Goal: Transaction & Acquisition: Purchase product/service

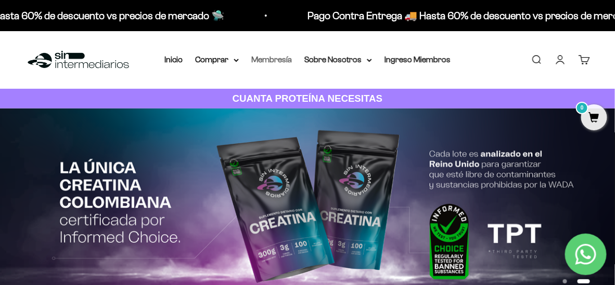
click at [276, 59] on link "Membresía" at bounding box center [271, 59] width 41 height 9
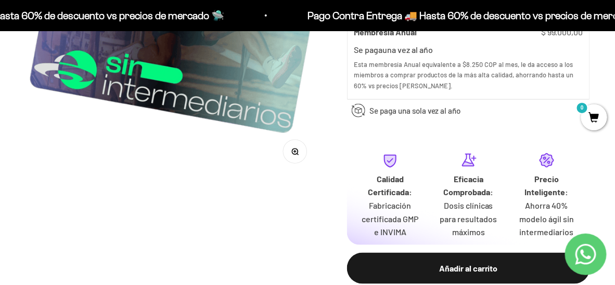
scroll to position [258, 0]
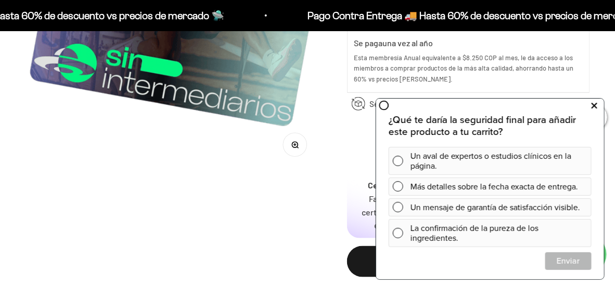
click at [594, 108] on icon at bounding box center [594, 106] width 6 height 14
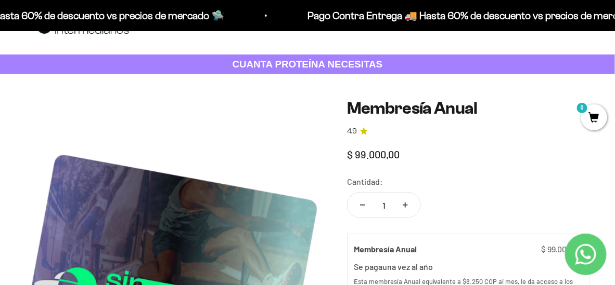
scroll to position [0, 0]
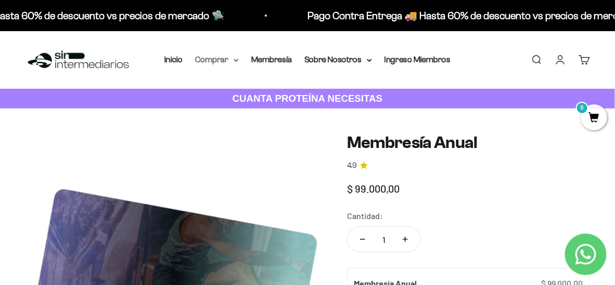
click at [218, 57] on summary "Comprar" at bounding box center [217, 60] width 44 height 14
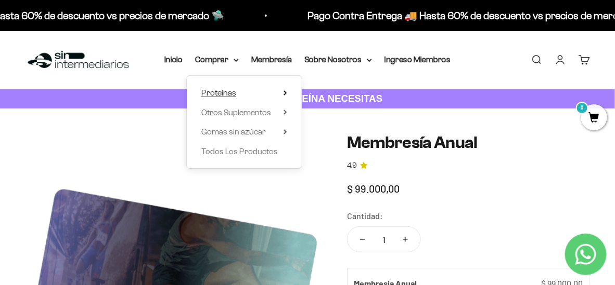
click at [229, 94] on span "Proteínas" at bounding box center [218, 92] width 35 height 9
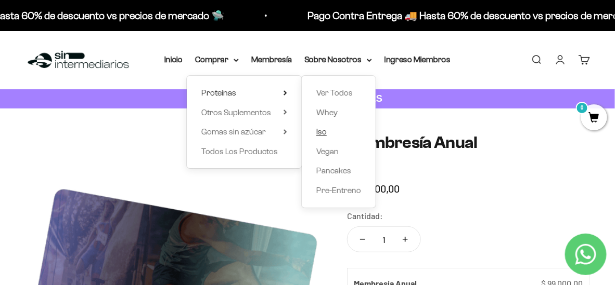
click at [324, 127] on span "Iso" at bounding box center [321, 131] width 10 height 9
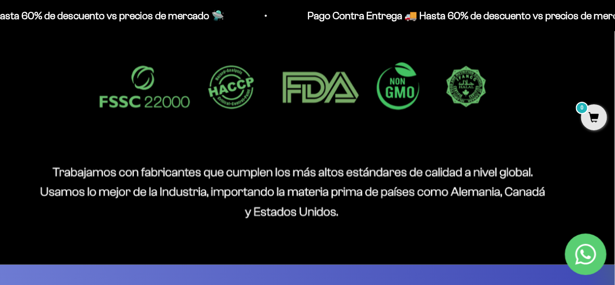
scroll to position [835, 0]
